Goal: Task Accomplishment & Management: Use online tool/utility

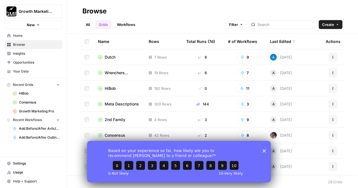
click at [264, 150] on polygon "Close survey" at bounding box center [264, 150] width 3 height 3
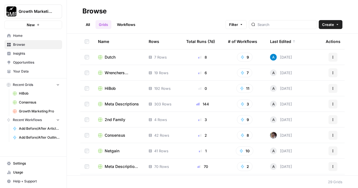
click at [28, 36] on span "Home" at bounding box center [36, 35] width 47 height 5
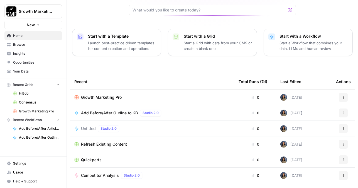
scroll to position [29, 0]
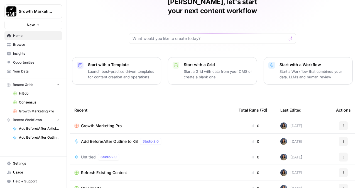
click at [26, 84] on span "Recent Grids" at bounding box center [23, 84] width 20 height 5
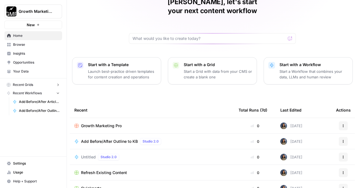
click at [26, 84] on span "Recent Grids" at bounding box center [23, 84] width 20 height 5
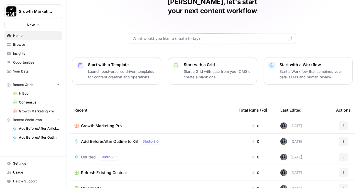
click at [26, 41] on link "Browse" at bounding box center [33, 44] width 58 height 9
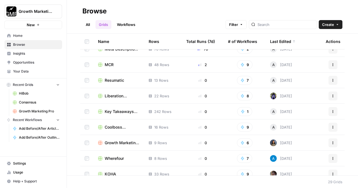
scroll to position [126, 0]
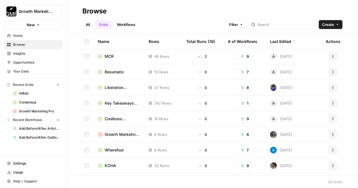
click at [113, 100] on span "Key Takeaways Grid" at bounding box center [122, 103] width 35 height 6
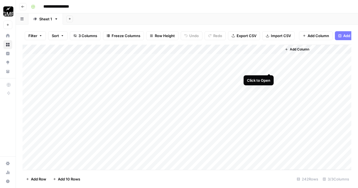
click at [268, 68] on div "Add Column" at bounding box center [187, 107] width 329 height 125
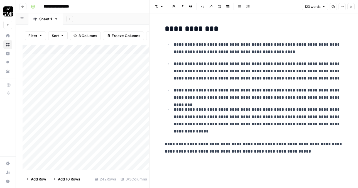
click at [350, 5] on icon "button" at bounding box center [351, 6] width 3 height 3
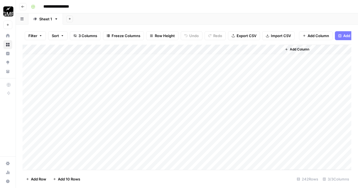
scroll to position [124, 0]
click at [270, 114] on div "Add Column" at bounding box center [187, 107] width 329 height 125
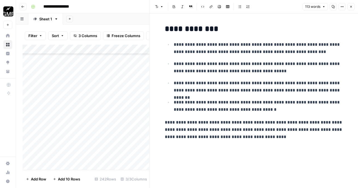
click at [352, 6] on icon "button" at bounding box center [351, 6] width 3 height 3
